Goal: Transaction & Acquisition: Purchase product/service

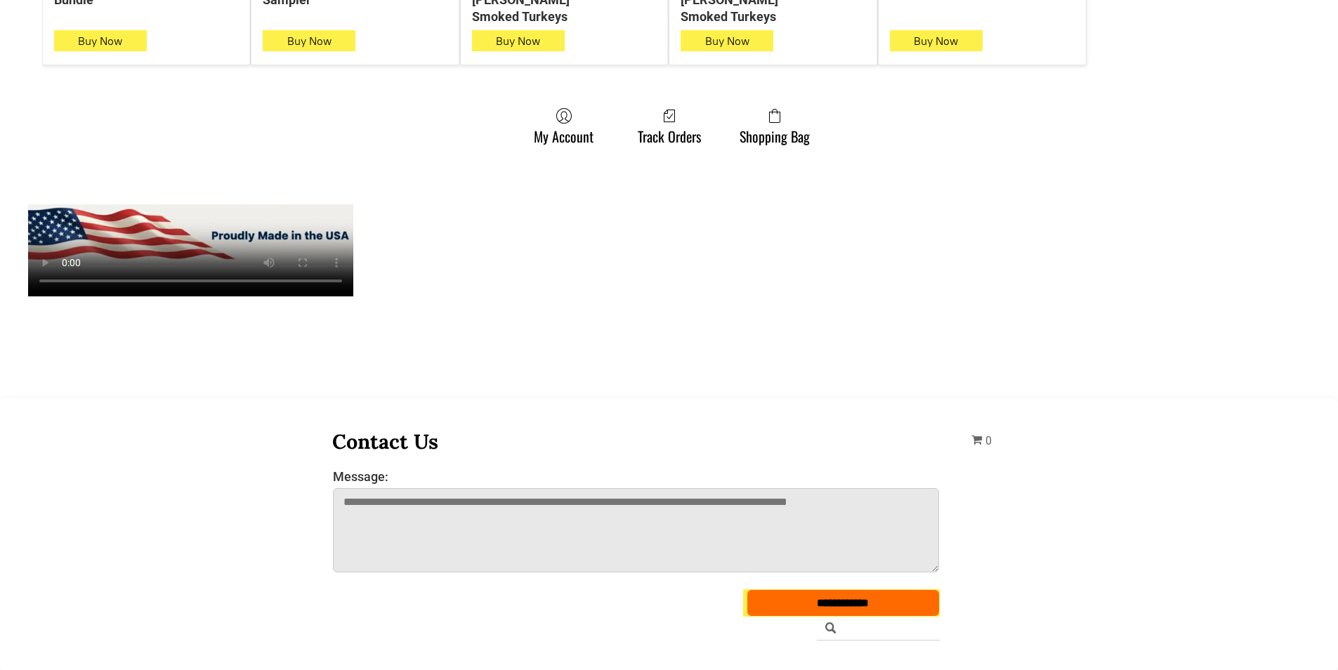
scroll to position [1194, 0]
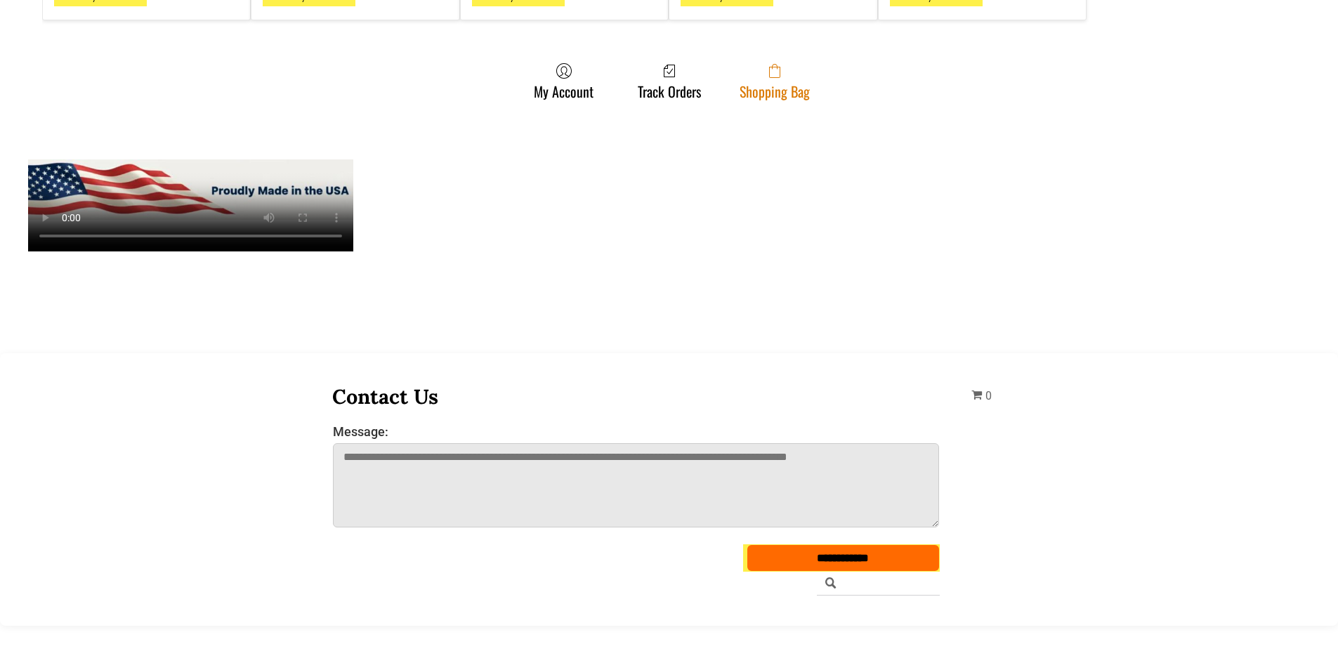
click at [764, 62] on span at bounding box center [774, 70] width 70 height 17
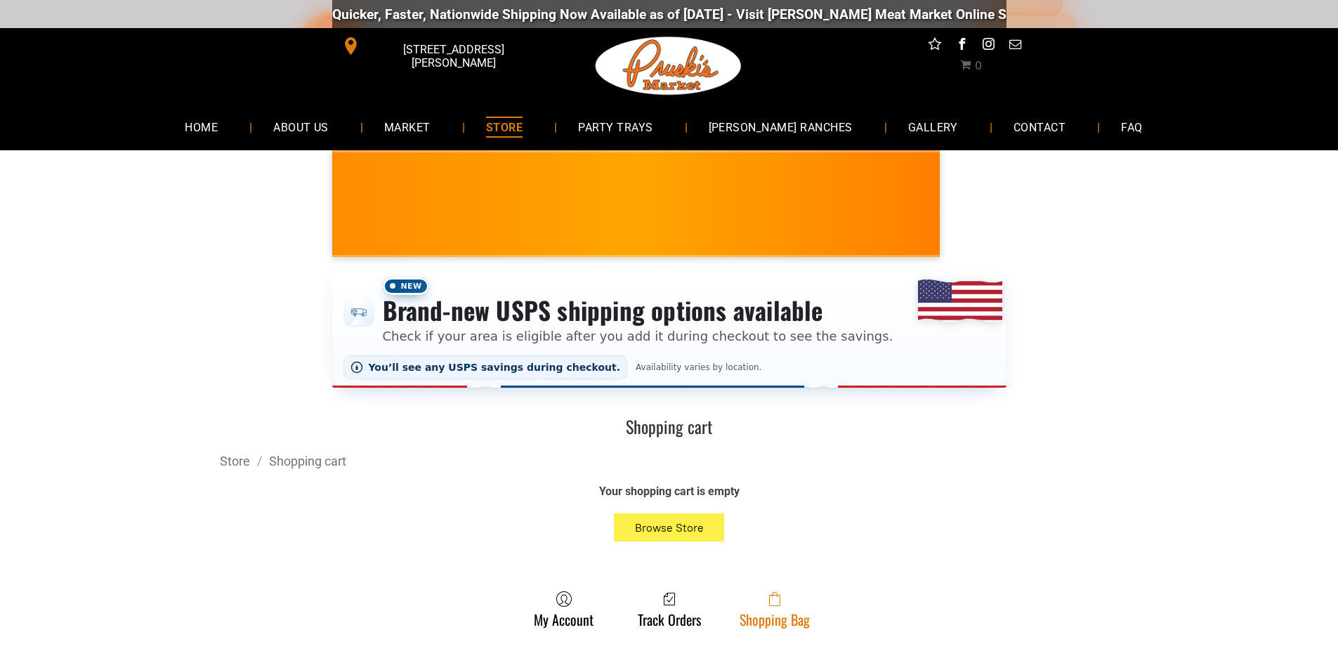
click at [763, 604] on span at bounding box center [774, 599] width 70 height 17
click at [751, 607] on span at bounding box center [774, 599] width 70 height 17
click at [782, 624] on link "Shopping Bag" at bounding box center [774, 609] width 84 height 37
